Goal: Find specific page/section: Find specific page/section

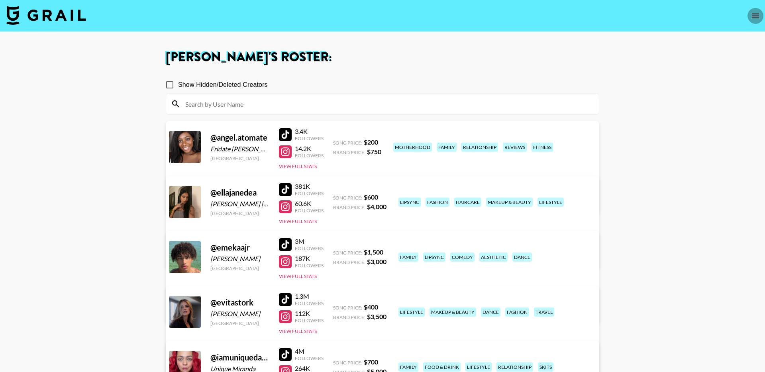
click at [750, 18] on button "open drawer" at bounding box center [756, 16] width 16 height 16
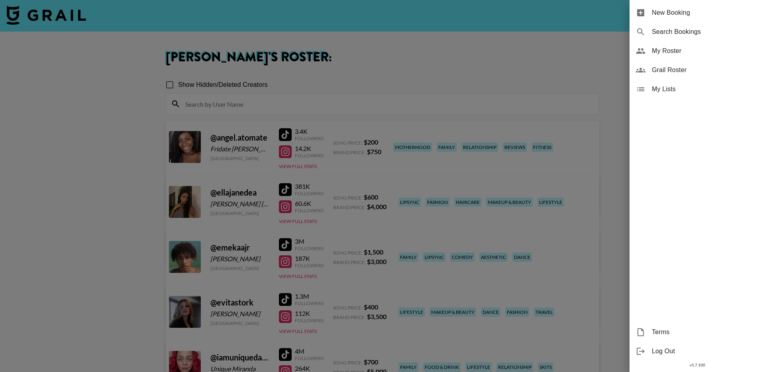
click at [112, 43] on div at bounding box center [382, 186] width 765 height 372
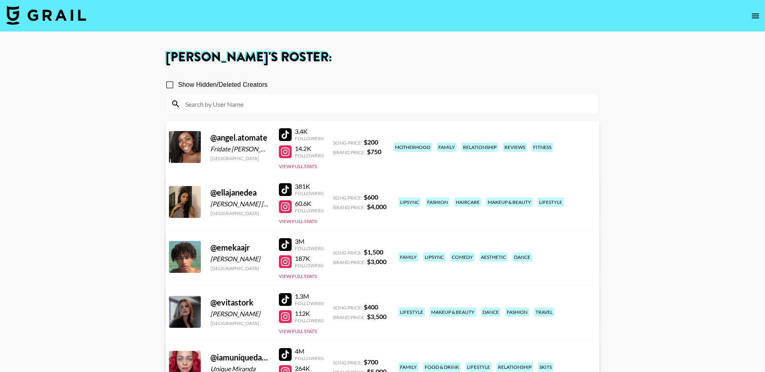
click at [56, 12] on img at bounding box center [46, 15] width 80 height 19
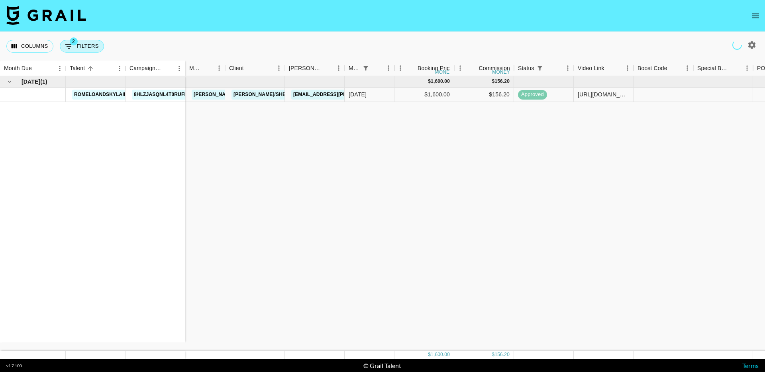
click at [69, 50] on icon "Show filters" at bounding box center [69, 46] width 10 height 10
select select "status"
select select "isNotAnyOf"
select select "monthDue2"
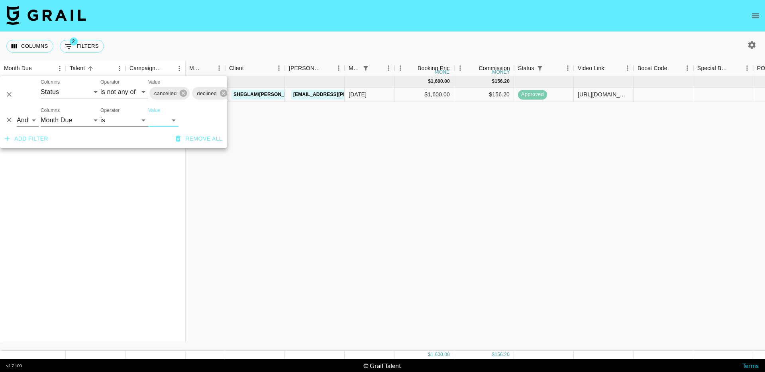
click at [155, 119] on select "Sep '26 Aug '26 Jul '26 Jun '26 May '26 Apr '26 Mar '26 Feb '26 Jan '26 Dec '25…" at bounding box center [163, 120] width 30 height 13
select select "[DATE]"
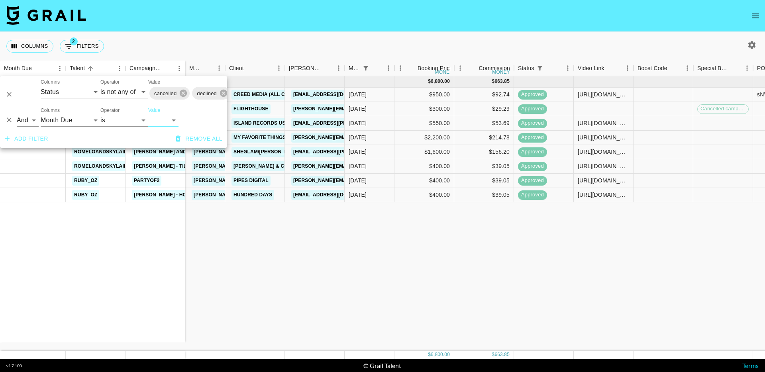
click at [246, 266] on div "[DATE] ( 8 ) ellajanedea 12 to 12 sombr ellajanedea Shy - [PERSON_NAME] ellajan…" at bounding box center [602, 213] width 1204 height 275
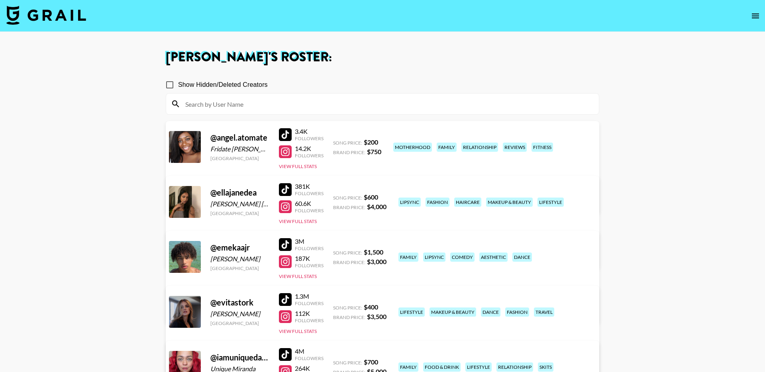
click at [69, 16] on img at bounding box center [46, 15] width 80 height 19
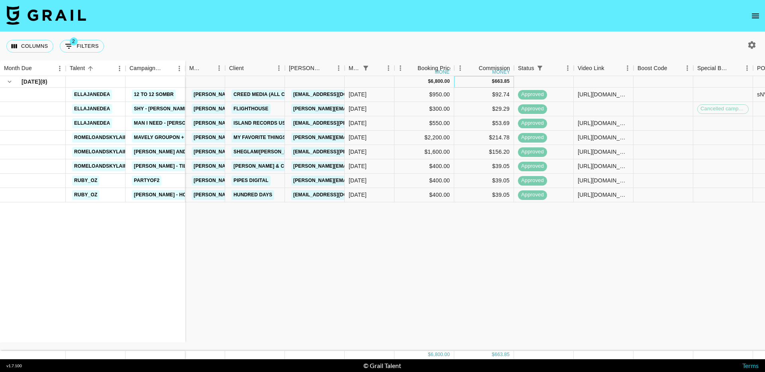
click at [502, 81] on div "663.85" at bounding box center [502, 81] width 15 height 7
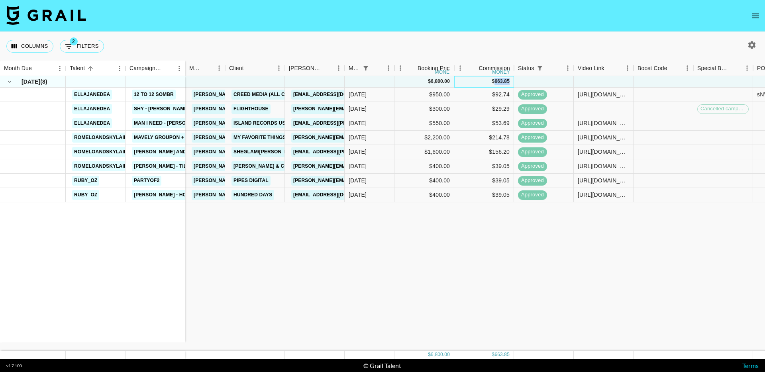
click at [502, 81] on div "663.85" at bounding box center [502, 81] width 15 height 7
copy div "663.85"
click at [431, 331] on div "[DATE] ( 8 ) ellajanedea 12 to 12 sombr ellajanedea Shy - [PERSON_NAME] ellajan…" at bounding box center [602, 213] width 1204 height 275
